Goal: Information Seeking & Learning: Learn about a topic

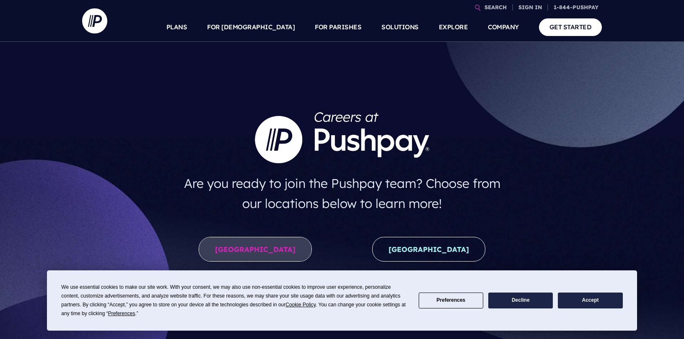
click at [266, 253] on link "[GEOGRAPHIC_DATA]" at bounding box center [255, 249] width 113 height 25
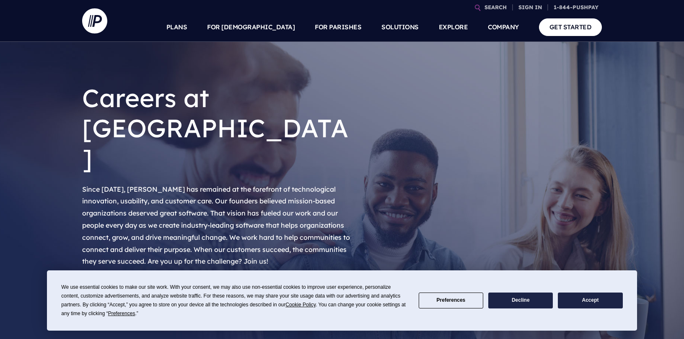
click at [151, 284] on link "View Openings" at bounding box center [130, 296] width 96 height 25
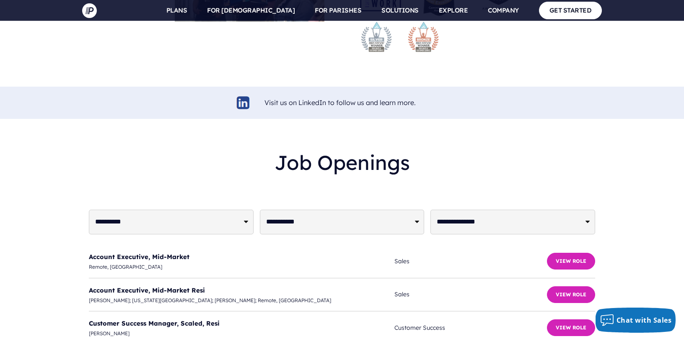
scroll to position [1951, 0]
